Goal: Understand process/instructions: Learn how to perform a task or action

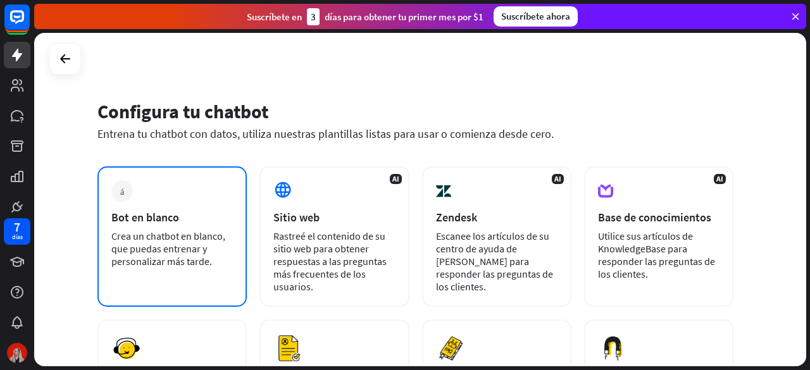
click at [210, 247] on div "Crea un chatbot en blanco, que puedas entrenar y personalizar más tarde." at bounding box center [171, 249] width 121 height 38
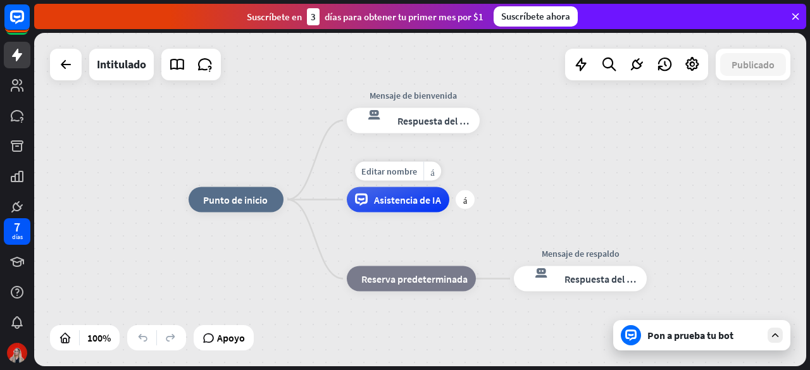
click at [390, 207] on div "Asistencia de IA" at bounding box center [398, 199] width 102 height 25
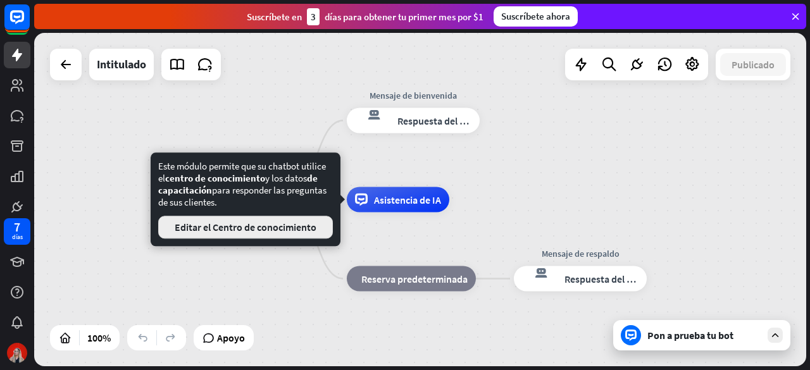
click at [290, 230] on font "Editar el Centro de conocimiento" at bounding box center [246, 227] width 142 height 13
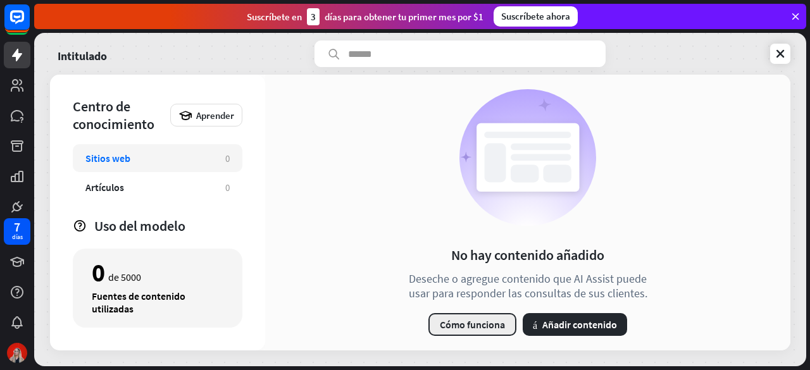
click at [447, 325] on font "Cómo funciona" at bounding box center [472, 324] width 65 height 13
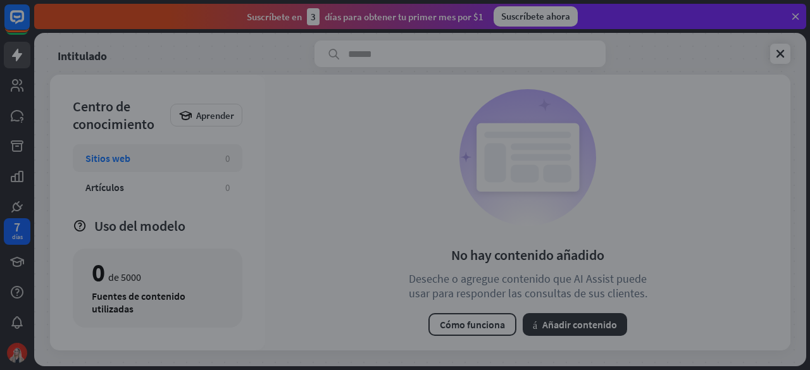
click at [739, 132] on div "cerca" at bounding box center [405, 185] width 810 height 370
